Goal: Information Seeking & Learning: Learn about a topic

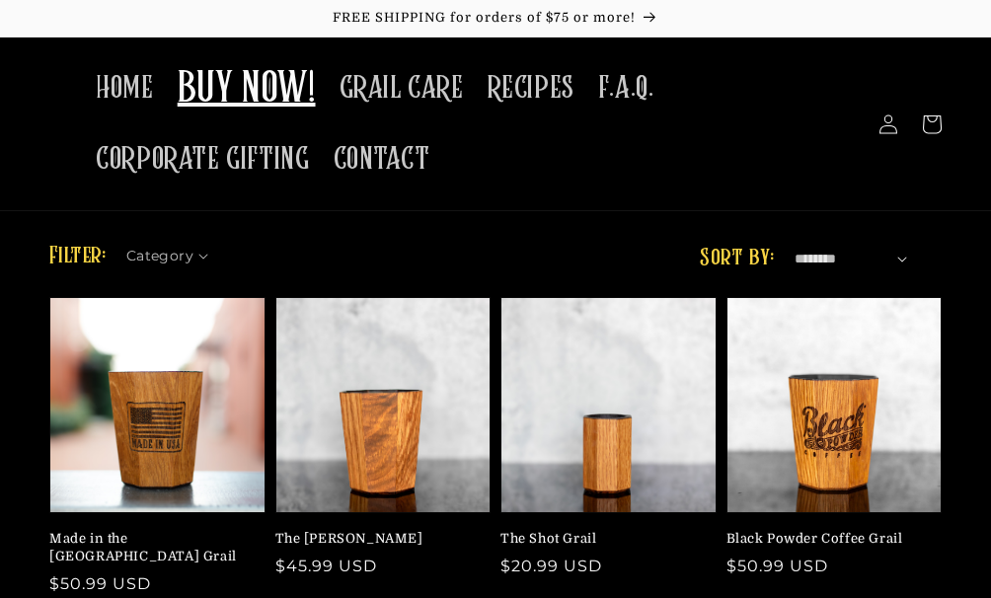
click at [0, 0] on div at bounding box center [0, 0] width 0 height 0
click at [128, 94] on span "HOME" at bounding box center [124, 88] width 57 height 39
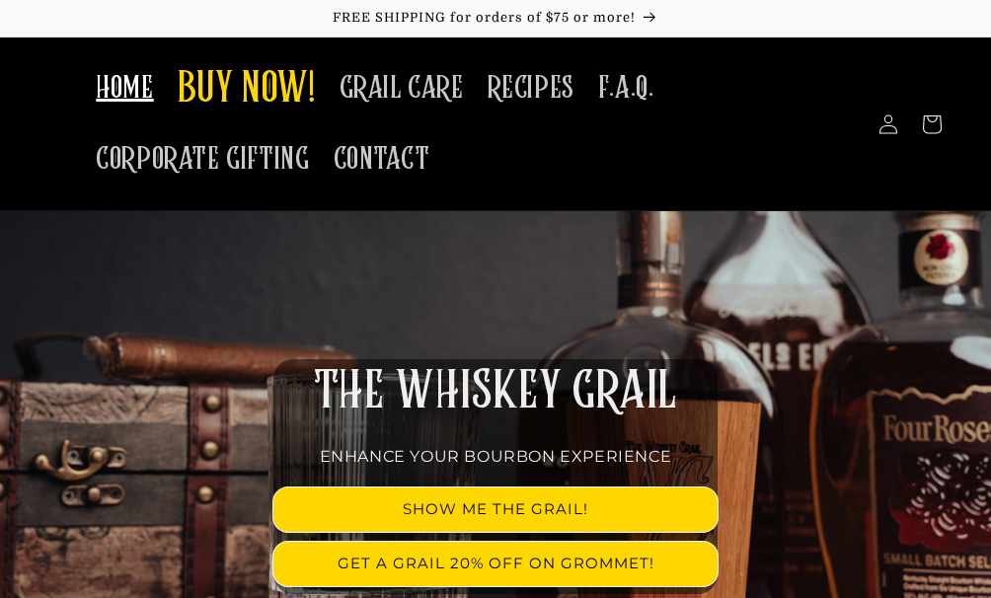
click at [0, 0] on div at bounding box center [0, 0] width 0 height 0
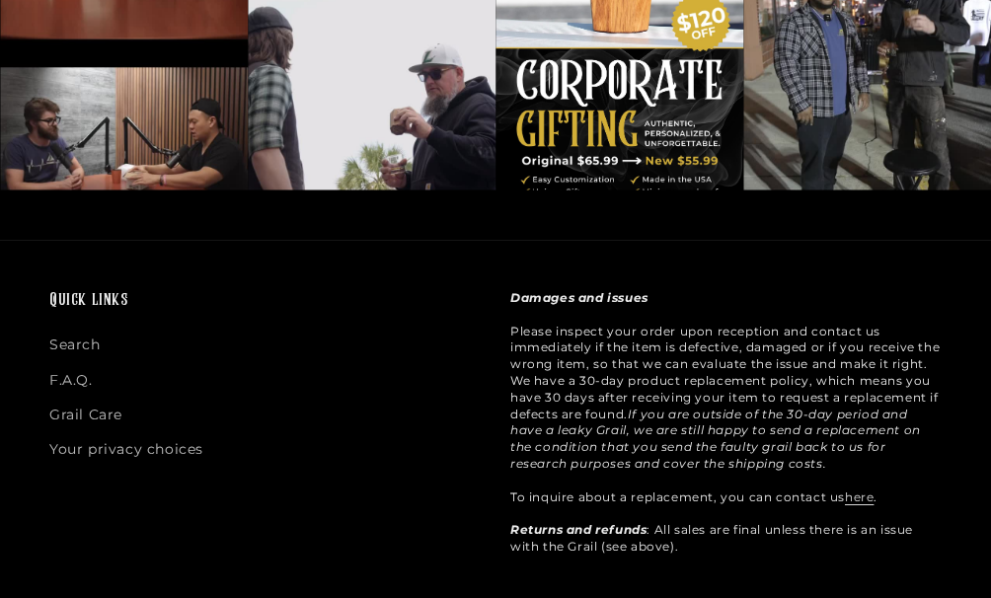
scroll to position [5033, 0]
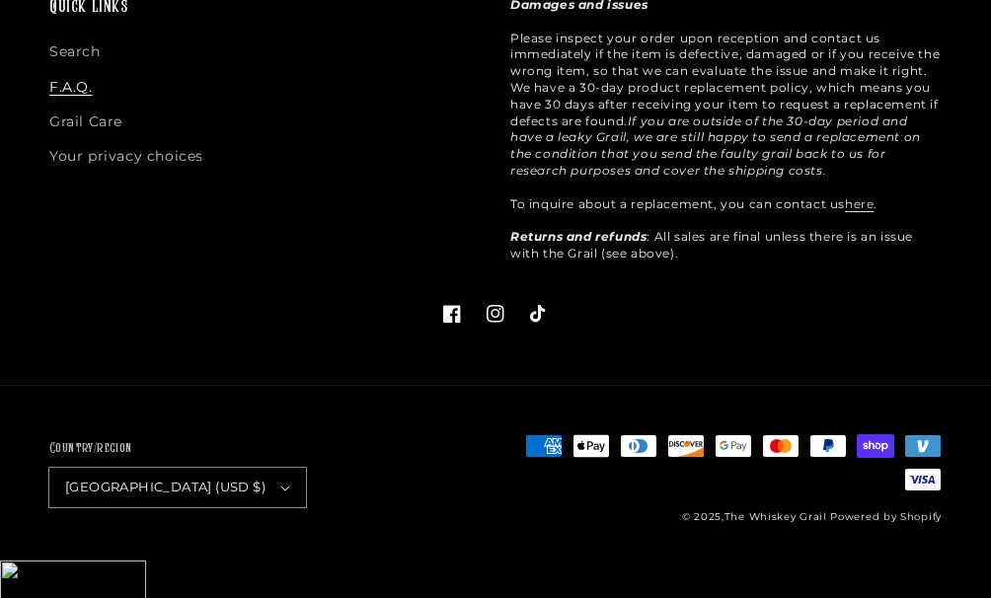
click at [77, 105] on link "F.A.Q." at bounding box center [70, 87] width 43 height 35
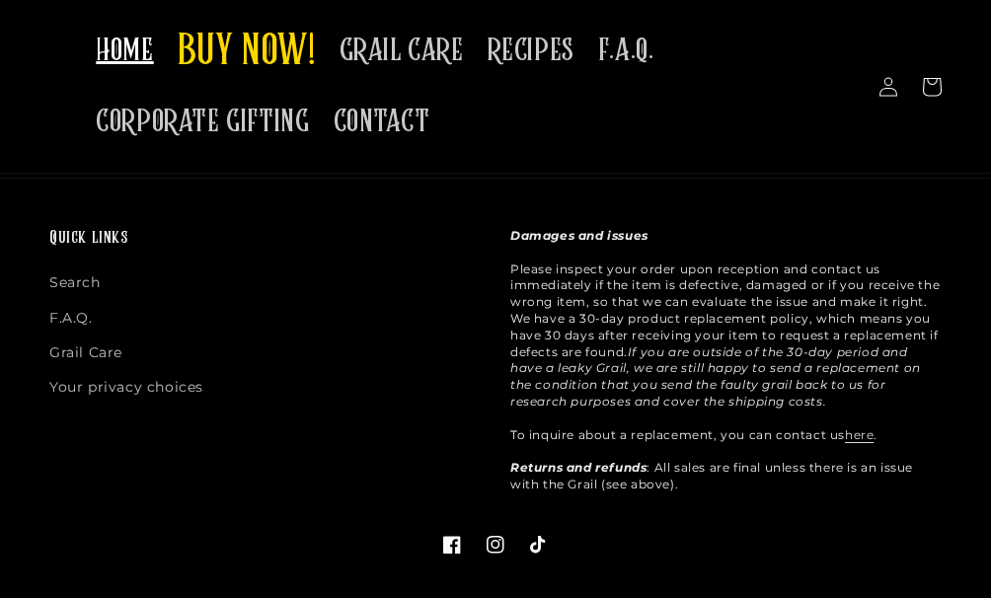
scroll to position [4798, 0]
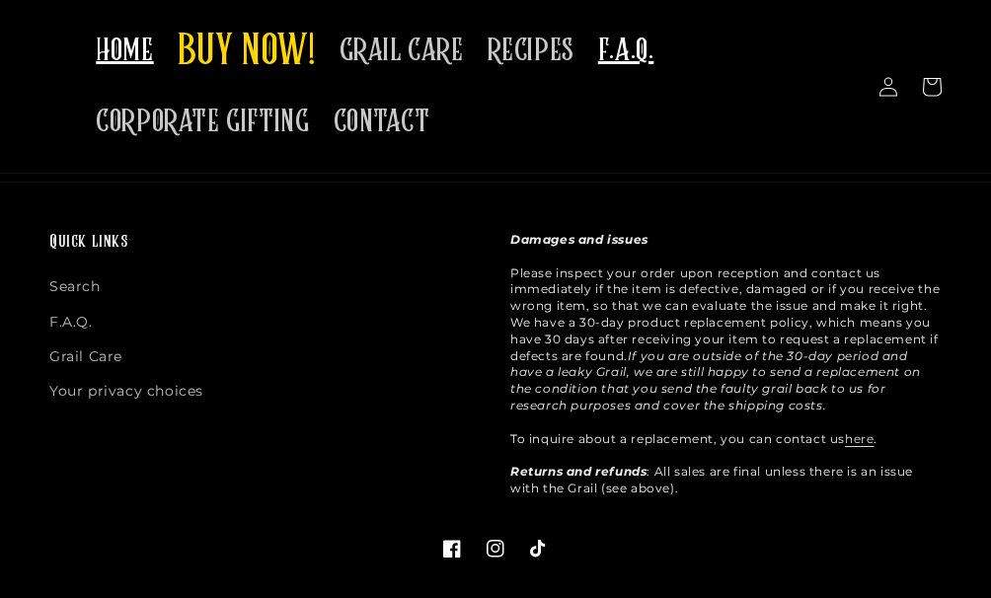
click at [598, 46] on span "F.A.Q." at bounding box center [626, 51] width 56 height 39
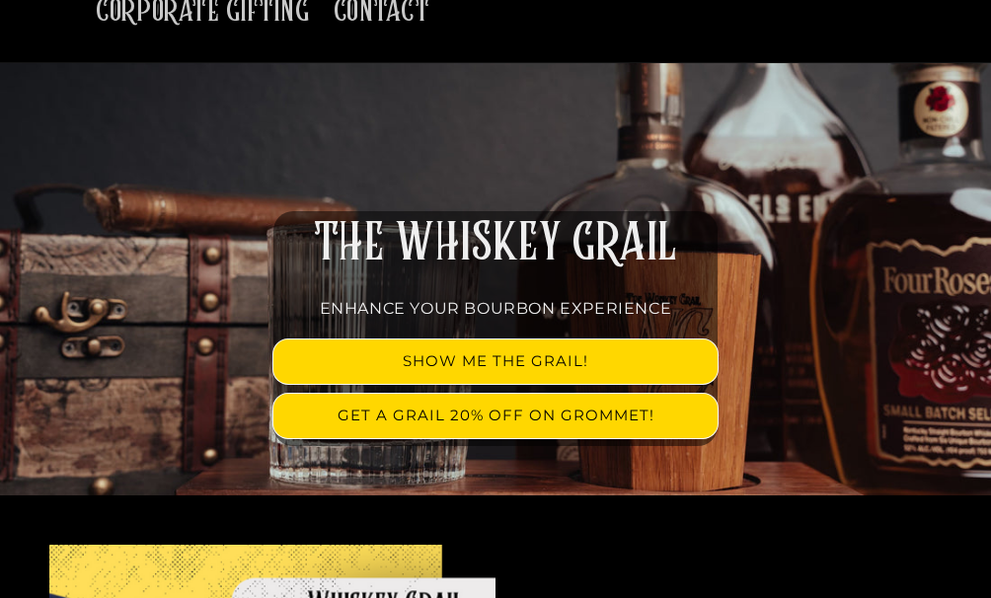
scroll to position [0, 0]
